Goal: Find specific page/section: Find specific page/section

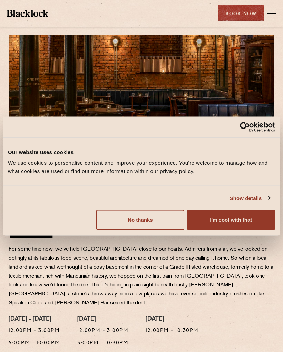
click at [223, 223] on button "I'm cool with that" at bounding box center [231, 220] width 88 height 20
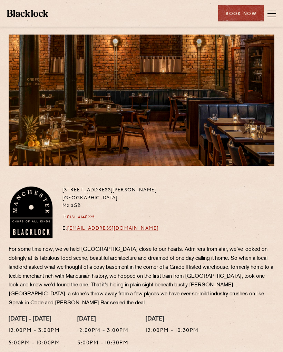
click at [270, 14] on span at bounding box center [272, 13] width 9 height 10
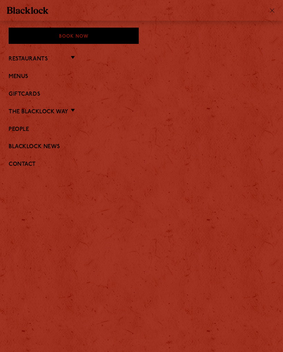
click at [15, 59] on link "Restaurants" at bounding box center [28, 59] width 39 height 7
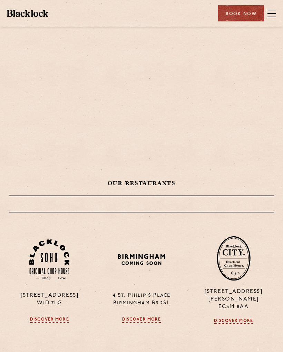
click at [274, 12] on span at bounding box center [272, 13] width 9 height 10
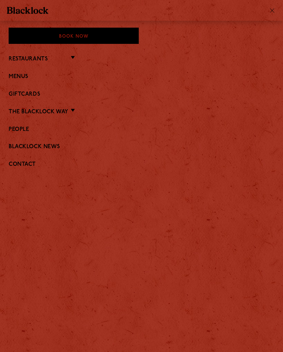
click at [16, 79] on link "Menus" at bounding box center [142, 77] width 266 height 7
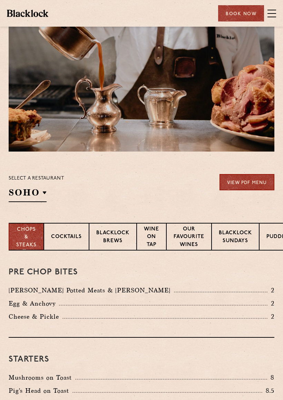
scroll to position [15, 0]
click at [0, 0] on p "[GEOGRAPHIC_DATA]" at bounding box center [0, 0] width 0 height 0
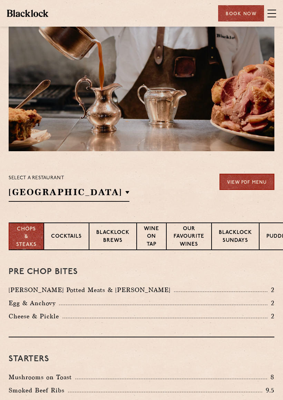
click at [0, 0] on p "[GEOGRAPHIC_DATA]" at bounding box center [0, 0] width 0 height 0
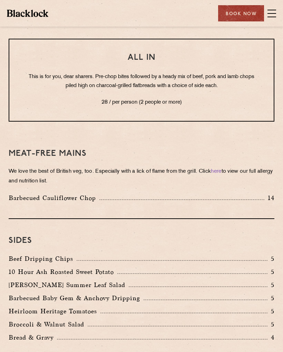
scroll to position [1027, 0]
